Goal: Information Seeking & Learning: Learn about a topic

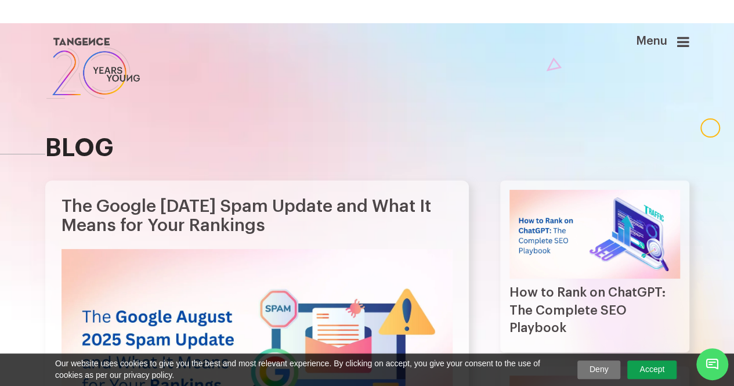
click at [682, 43] on icon at bounding box center [683, 42] width 12 height 14
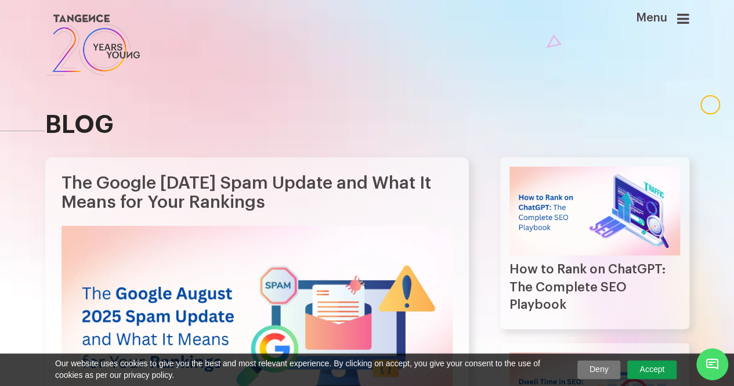
click at [450, 138] on h2 "blog" at bounding box center [367, 124] width 644 height 27
click at [455, 43] on link at bounding box center [312, 45] width 534 height 67
drag, startPoint x: 455, startPoint y: 43, endPoint x: 463, endPoint y: 10, distance: 34.1
click at [455, 43] on link at bounding box center [312, 45] width 534 height 67
